Goal: Task Accomplishment & Management: Manage account settings

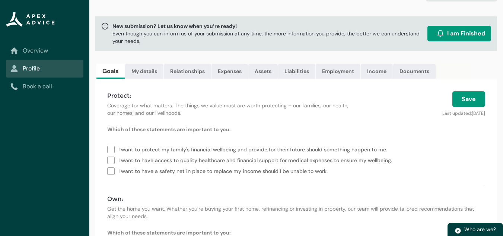
scroll to position [54, 0]
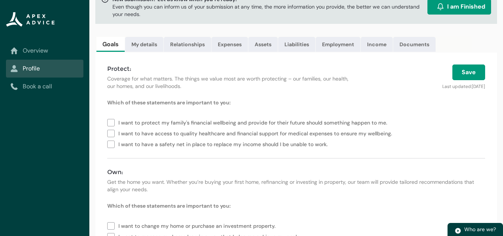
click at [110, 121] on label "I want to protect my family's financial wellbeing and provide for their future …" at bounding box center [248, 122] width 283 height 11
type lightning-checkbox-group "I want to protect my family's financial wellbeing and provide for their future …"
click at [467, 113] on form "Which of these statements are important to you: I want to protect my family's f…" at bounding box center [296, 228] width 378 height 259
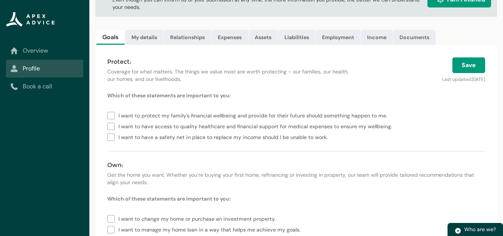
scroll to position [62, 0]
click at [434, 131] on span "I want to have a safety net in place to replace my income should I be unable to…" at bounding box center [296, 135] width 378 height 11
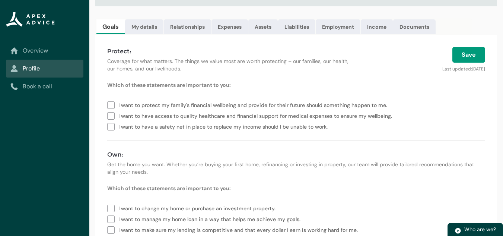
scroll to position [73, 0]
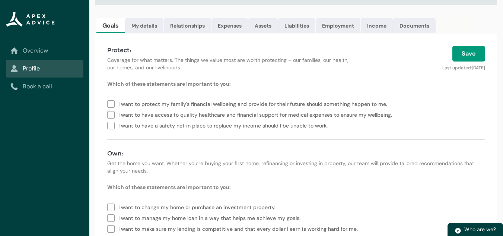
click at [480, 105] on span "I want to protect my family's financial wellbeing and provide for their future …" at bounding box center [296, 103] width 378 height 11
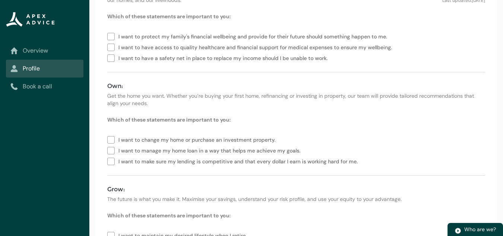
scroll to position [197, 0]
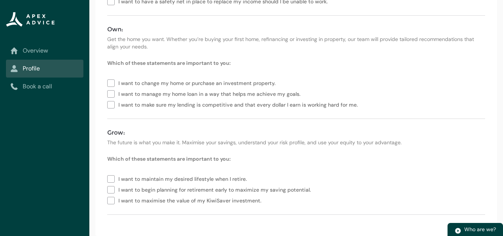
click at [108, 177] on label "I want to maintain my desired lifestyle when I retire." at bounding box center [178, 178] width 143 height 11
type lightning-checkbox-group "I want to maintain my desired lifestyle when I retire."
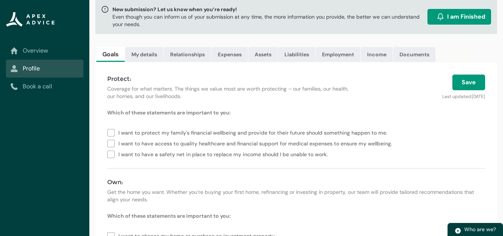
scroll to position [0, 0]
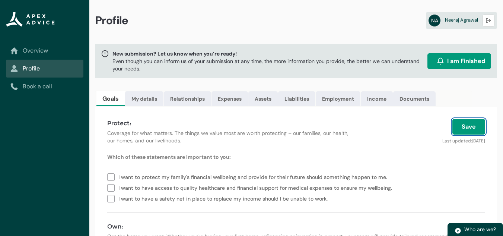
click at [461, 126] on button "Save" at bounding box center [469, 127] width 33 height 16
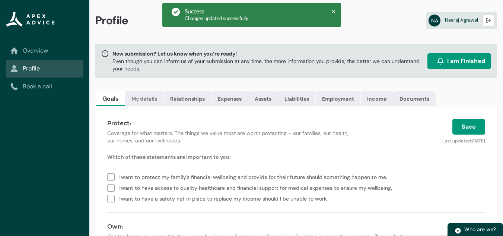
click at [157, 104] on link "My details" at bounding box center [144, 98] width 38 height 15
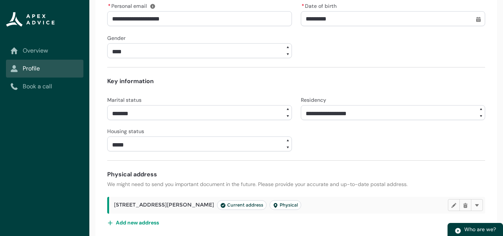
scroll to position [262, 0]
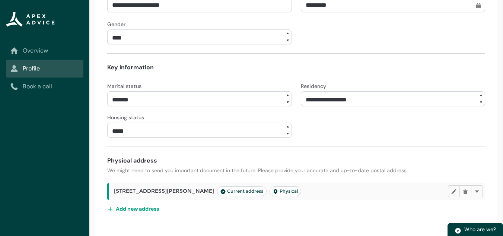
click at [449, 101] on select "**********" at bounding box center [393, 98] width 185 height 15
select select "*******"
click at [301, 91] on select "**********" at bounding box center [393, 98] width 185 height 15
click at [406, 76] on form "**********" at bounding box center [296, 57] width 378 height 333
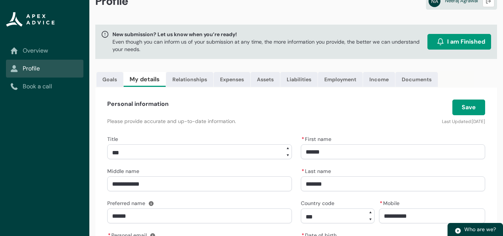
scroll to position [0, 0]
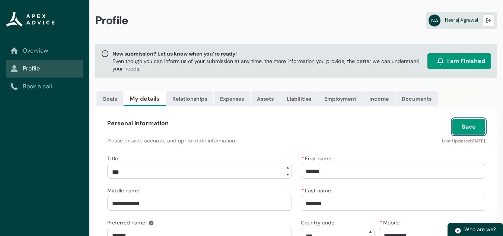
click at [462, 120] on button "Save" at bounding box center [469, 127] width 33 height 16
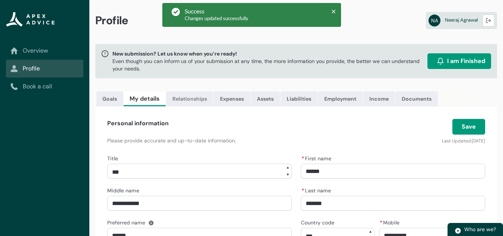
click at [195, 103] on link "Relationships" at bounding box center [189, 98] width 47 height 15
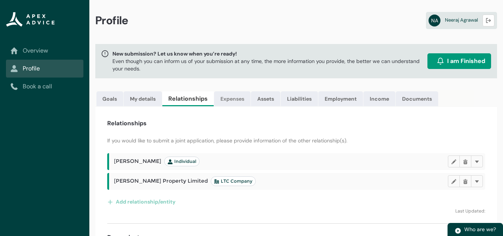
click at [226, 104] on link "Expenses" at bounding box center [232, 98] width 37 height 15
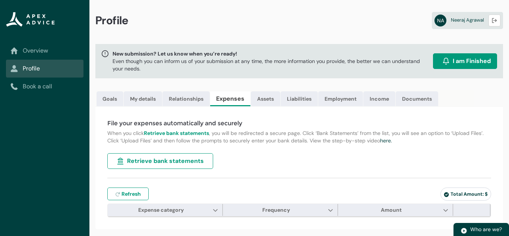
type input "***"
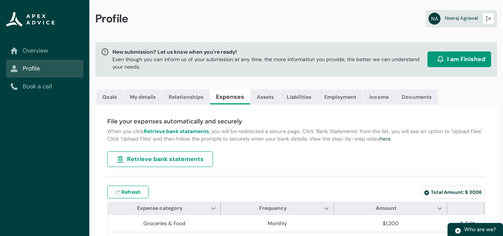
scroll to position [1, 0]
click at [268, 95] on link "Assets" at bounding box center [265, 97] width 29 height 15
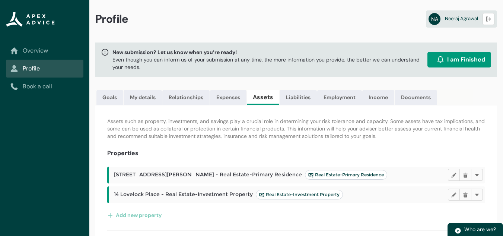
click at [455, 150] on div "Properties" at bounding box center [296, 153] width 378 height 9
click at [346, 136] on p "Assets such as property, investments, and savings play a crucial role in determ…" at bounding box center [296, 128] width 378 height 22
click at [295, 102] on link "Liabilities" at bounding box center [298, 97] width 37 height 15
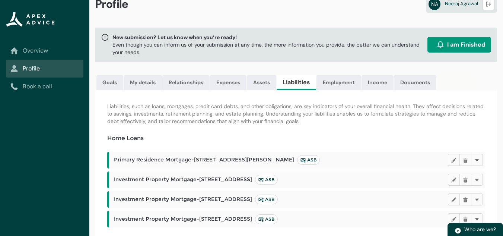
scroll to position [15, 0]
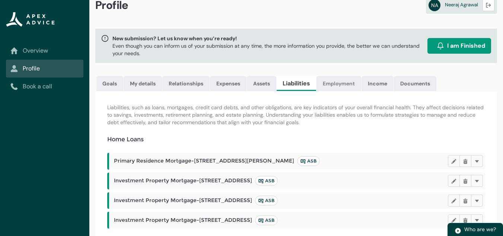
click at [361, 85] on link "Employment" at bounding box center [339, 83] width 45 height 15
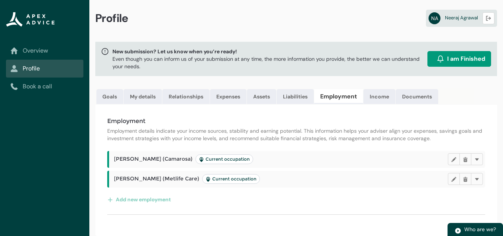
scroll to position [2, 0]
click at [451, 158] on lightning-primitive-icon "button" at bounding box center [453, 159] width 5 height 6
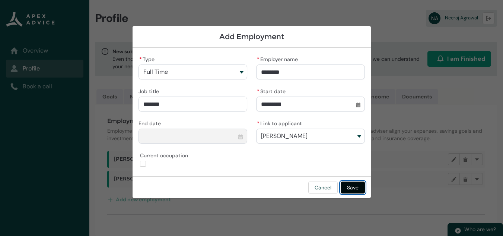
click at [352, 188] on button "Save" at bounding box center [353, 187] width 24 height 12
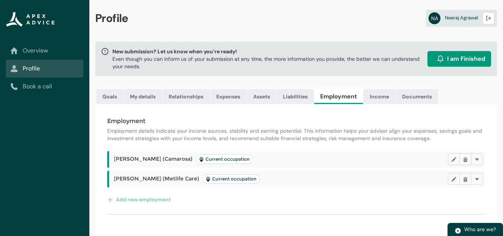
scroll to position [0, 0]
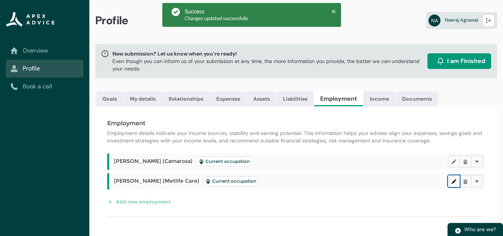
click at [453, 180] on lightning-primitive-icon "button" at bounding box center [453, 181] width 5 height 6
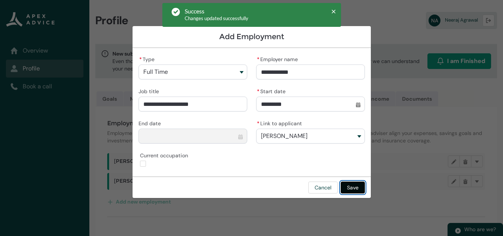
click at [358, 191] on button "Save" at bounding box center [353, 187] width 24 height 12
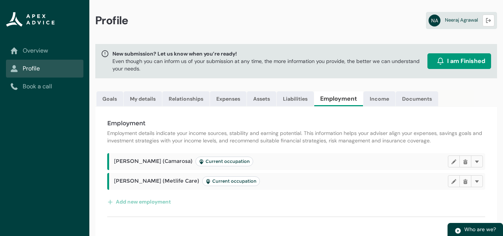
click at [456, 110] on div "Employment Employment details indicate your income sources, stability and earni…" at bounding box center [296, 172] width 402 height 131
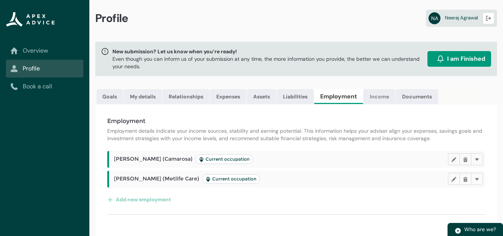
click at [382, 100] on link "Income" at bounding box center [380, 96] width 32 height 15
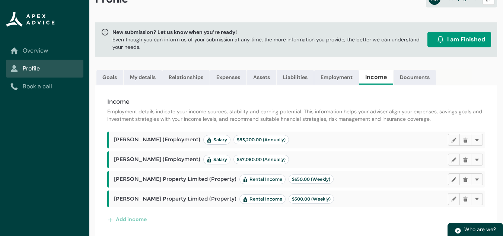
scroll to position [23, 0]
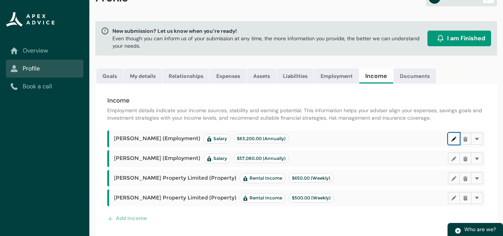
click at [454, 139] on lightning-primitive-icon "button" at bounding box center [453, 139] width 5 height 6
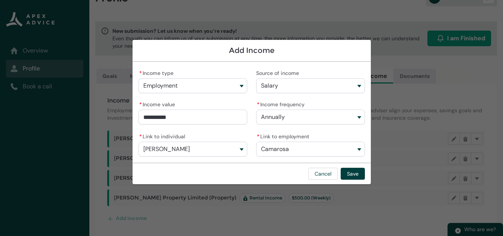
type input "*****"
click at [152, 117] on input "*****" at bounding box center [193, 117] width 109 height 15
type lightning-primitive-input-simple "3200"
type input "****"
type lightning-primitive-input-simple "93200"
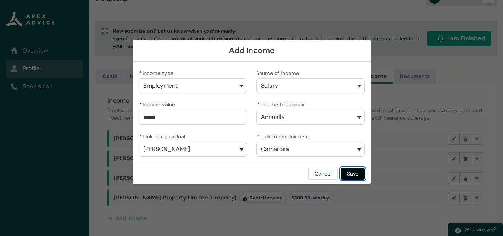
type input "**********"
click at [353, 179] on button "Save" at bounding box center [353, 174] width 24 height 12
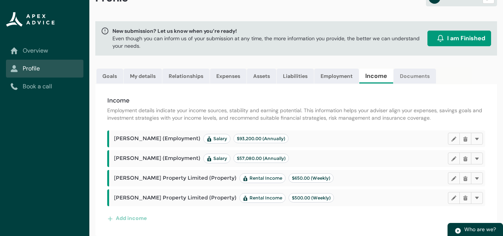
click at [429, 73] on link "Documents" at bounding box center [415, 76] width 42 height 15
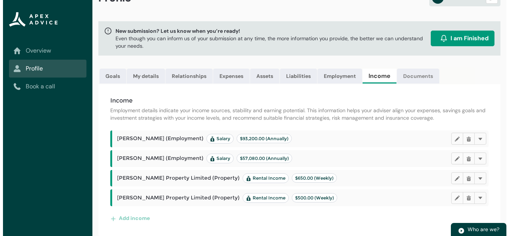
scroll to position [0, 0]
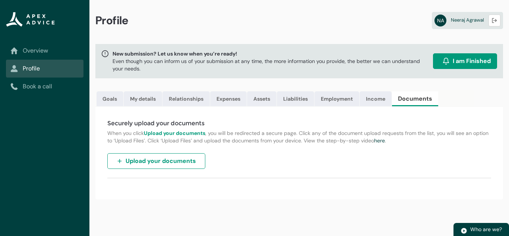
click at [480, 94] on div "Goals My details Relationships Expenses Assets Liabilities Employment Income Do…" at bounding box center [298, 98] width 407 height 17
